Goal: Navigation & Orientation: Find specific page/section

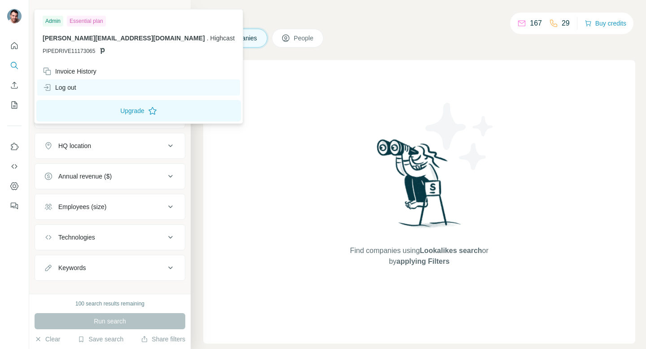
click at [74, 91] on div "Log out" at bounding box center [60, 87] width 34 height 9
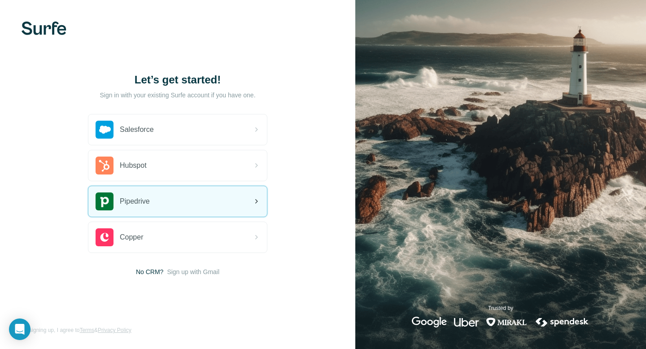
click at [156, 208] on div "Pipedrive" at bounding box center [177, 201] width 178 height 30
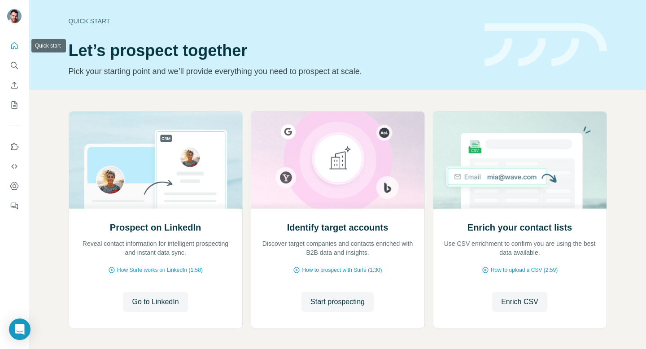
click at [17, 43] on icon "Quick start" at bounding box center [14, 45] width 9 height 9
click at [15, 191] on button "Dashboard" at bounding box center [14, 186] width 14 height 16
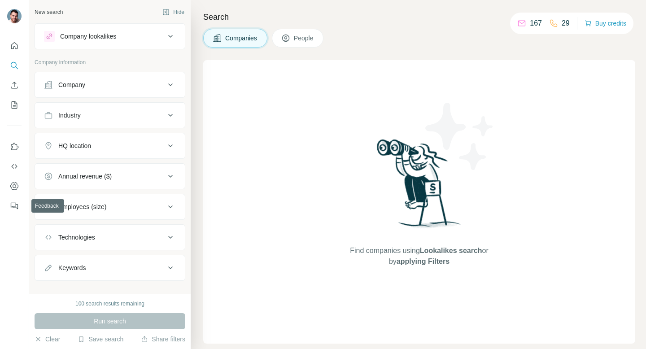
click at [14, 194] on nav at bounding box center [14, 176] width 14 height 75
click at [14, 191] on button "Dashboard" at bounding box center [14, 186] width 14 height 16
